Goal: Obtain resource: Download file/media

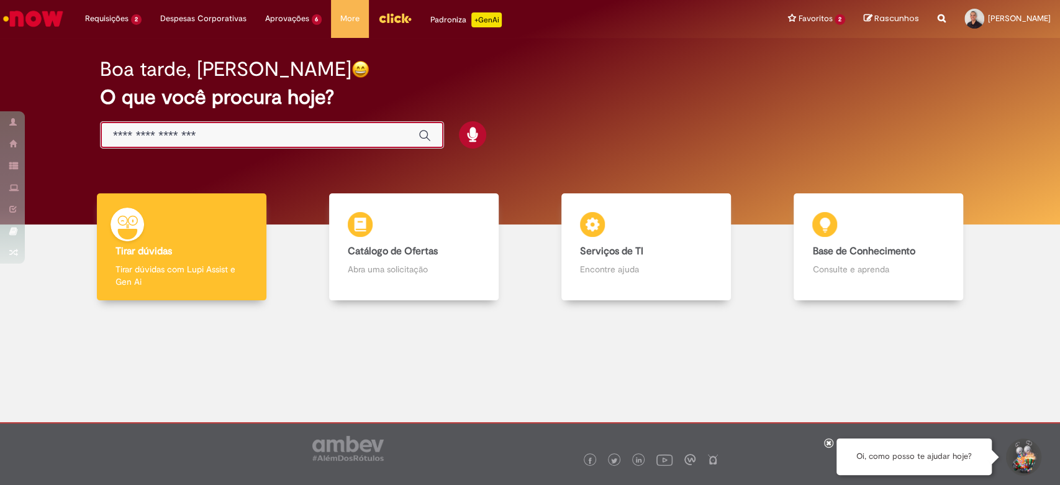
click at [386, 140] on input "Basta digitar aqui" at bounding box center [259, 136] width 293 height 14
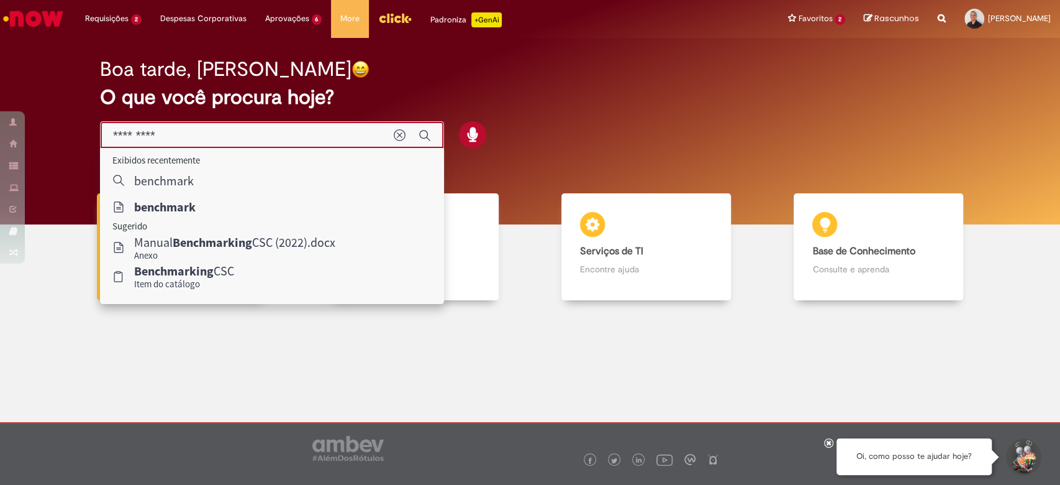
type input "*********"
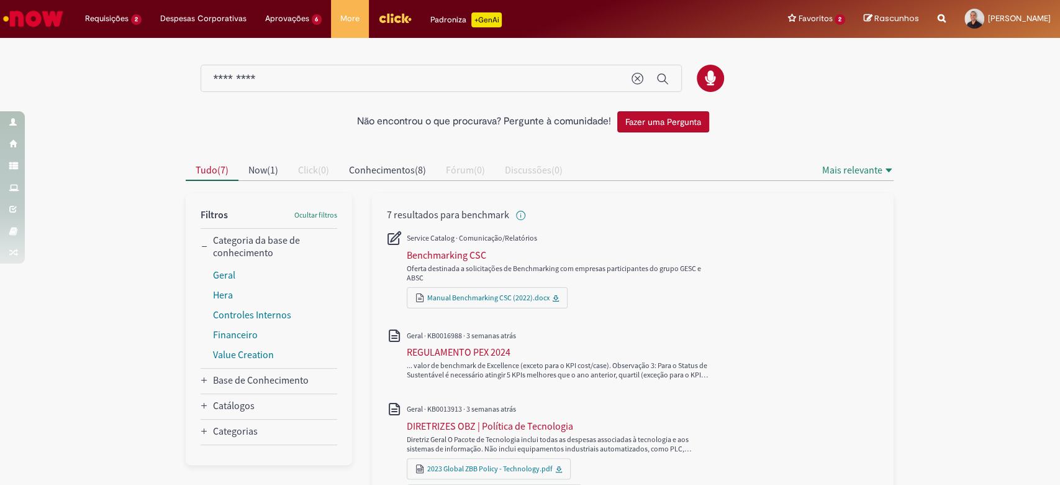
drag, startPoint x: 444, startPoint y: 268, endPoint x: 660, endPoint y: 288, distance: 217.7
click at [660, 288] on div "Oferta destinada a solicitações de Benchmarking com empresas participantes do g…" at bounding box center [569, 268] width 324 height 77
click at [721, 301] on div "Manual Benchmarking CSC (2022).docx" at bounding box center [569, 297] width 324 height 21
click at [262, 165] on span "Now ( 1 )" at bounding box center [263, 169] width 30 height 12
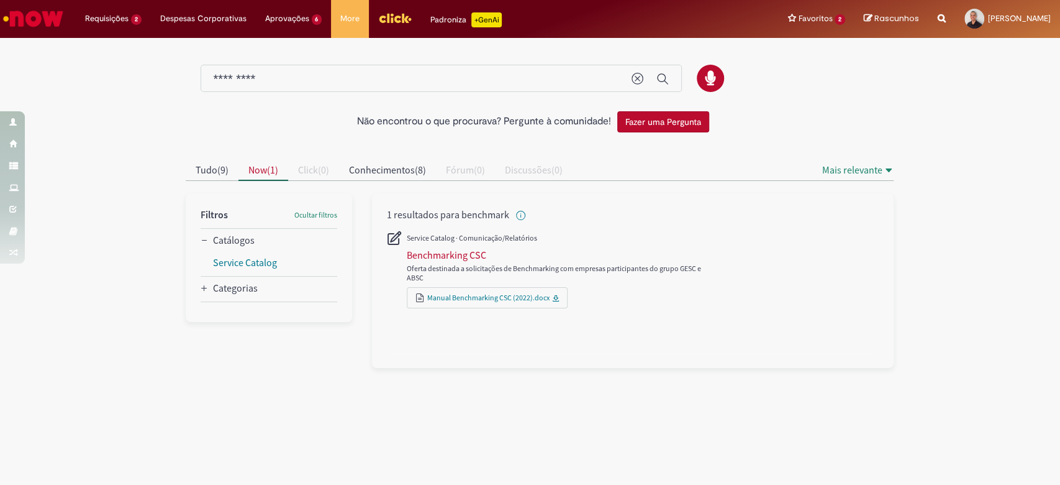
click at [553, 290] on div "Manual Benchmarking CSC (2022).docx" at bounding box center [487, 297] width 161 height 21
click at [552, 300] on icon "Now" at bounding box center [555, 297] width 7 height 7
